Goal: Information Seeking & Learning: Learn about a topic

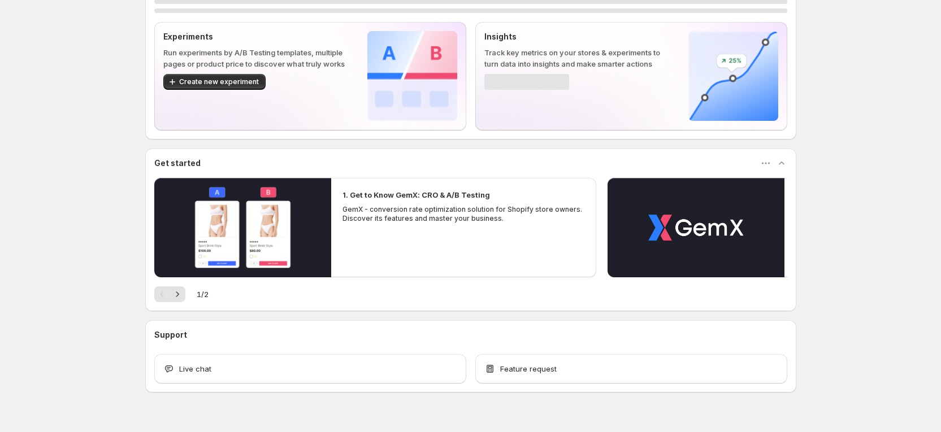
scroll to position [72, 0]
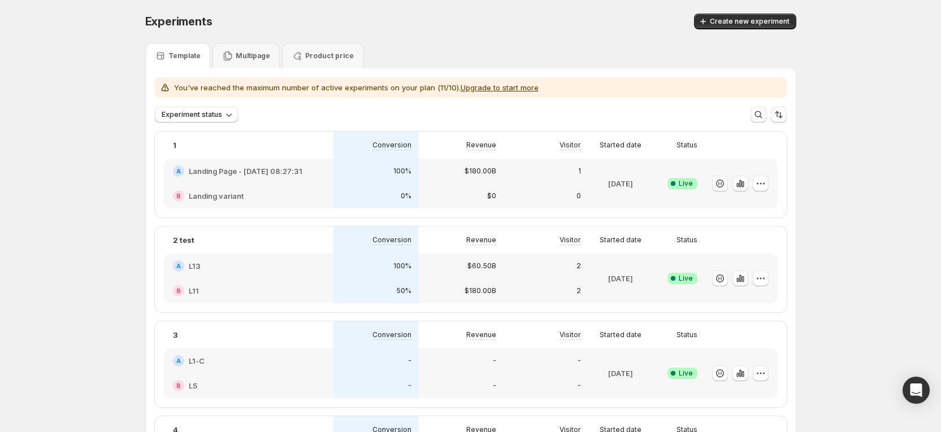
click at [232, 263] on div "A L13" at bounding box center [249, 266] width 152 height 11
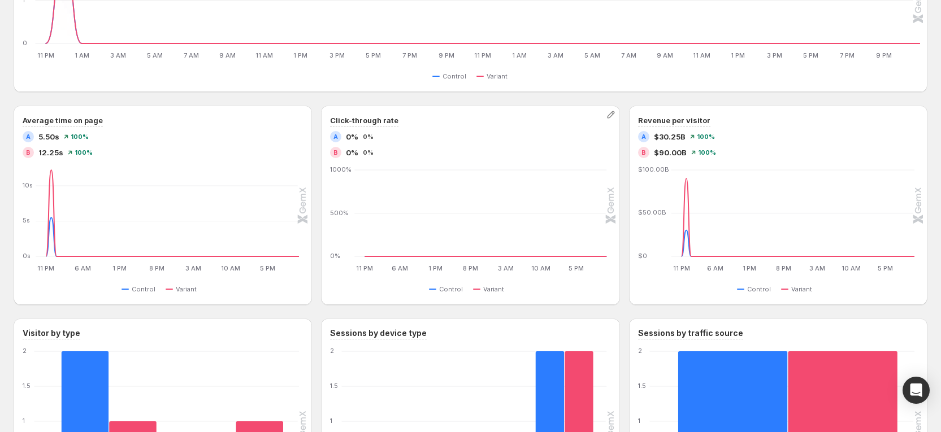
scroll to position [704, 0]
click at [615, 114] on icon "button" at bounding box center [611, 115] width 7 height 7
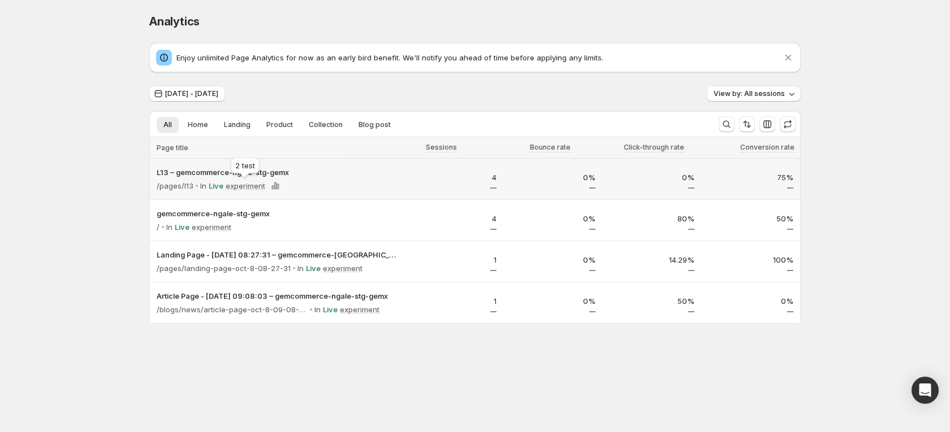
click at [238, 180] on div "Analytics. This page is ready Analytics Enjoy unlimited Page Analytics for now …" at bounding box center [475, 192] width 950 height 385
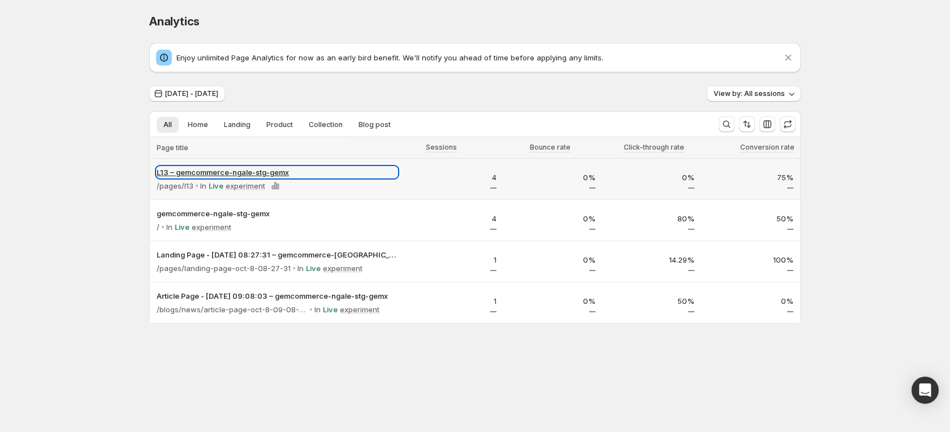
click at [223, 172] on p "L13 – gemcommerce-ngale-stg-gemx" at bounding box center [277, 172] width 241 height 11
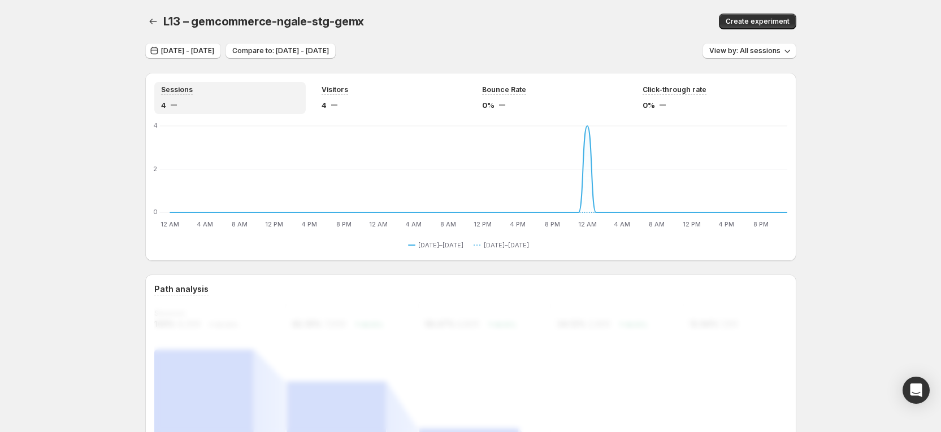
click at [154, 19] on icon "button" at bounding box center [153, 21] width 11 height 11
